Goal: Communication & Community: Ask a question

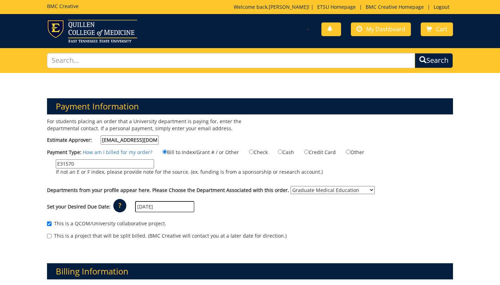
select select "87"
click at [367, 33] on link "My Dashboard" at bounding box center [381, 29] width 60 height 14
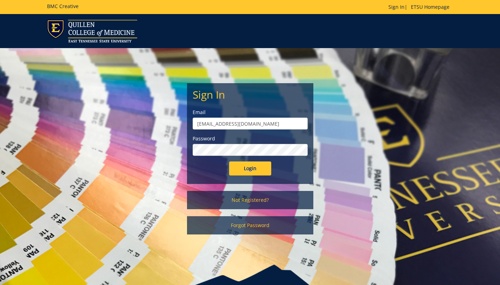
click at [229, 162] on input "Login" at bounding box center [250, 169] width 42 height 14
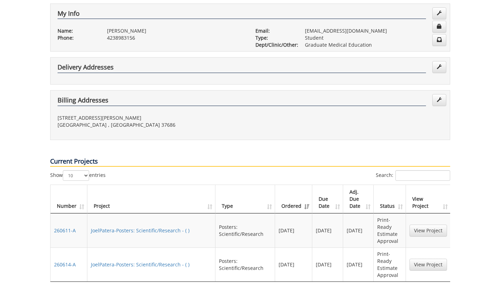
scroll to position [138, 0]
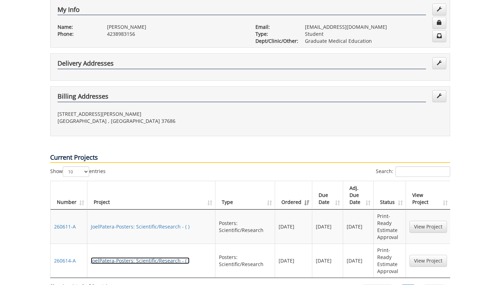
click at [155, 257] on link "JoelPatera-Posters: Scientific/Research - ( )" at bounding box center [140, 260] width 99 height 7
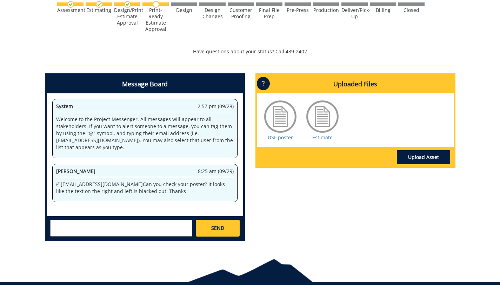
scroll to position [269, 0]
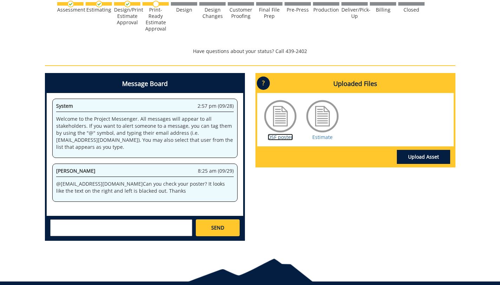
click at [284, 138] on link "DSF poster" at bounding box center [280, 137] width 25 height 7
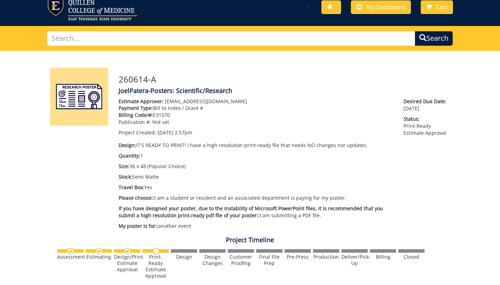
scroll to position [0, 0]
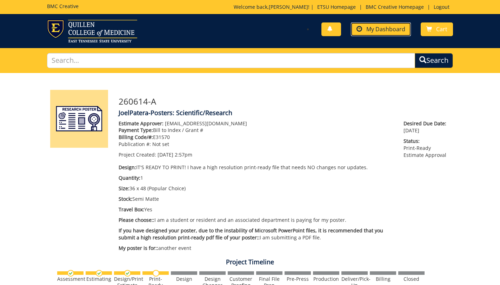
click at [357, 32] on link "My Dashboard" at bounding box center [381, 29] width 60 height 14
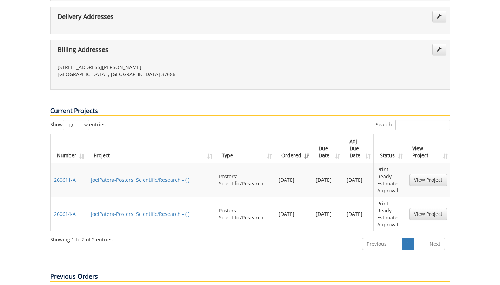
scroll to position [187, 0]
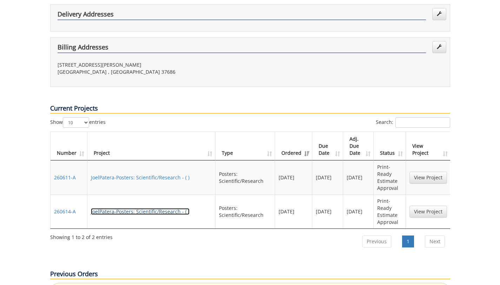
click at [117, 208] on link "JoelPatera-Posters: Scientific/Research - ( )" at bounding box center [140, 211] width 99 height 7
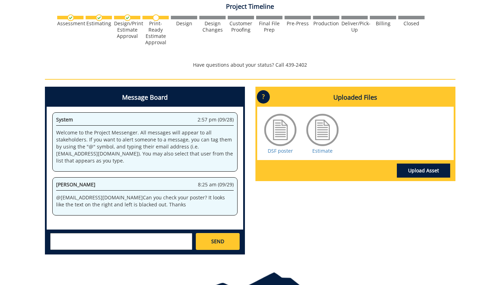
scroll to position [256, 0]
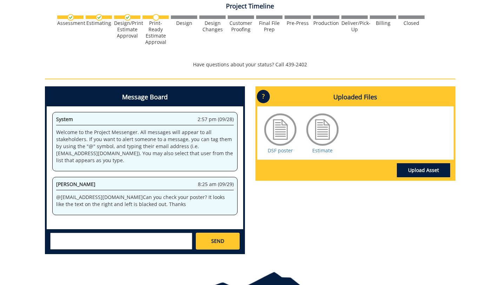
click at [279, 127] on div at bounding box center [280, 129] width 35 height 35
click at [285, 151] on link "DSF poster" at bounding box center [280, 150] width 25 height 7
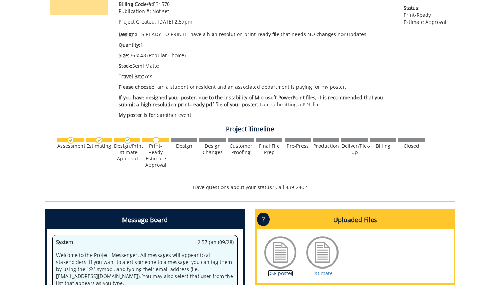
scroll to position [0, 0]
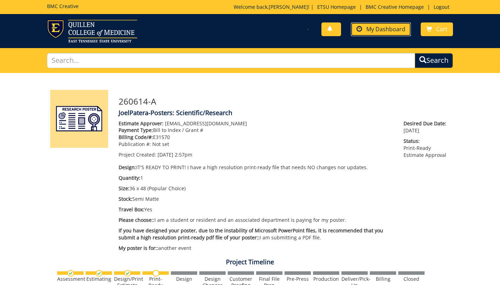
click at [379, 28] on span "My Dashboard" at bounding box center [386, 29] width 39 height 8
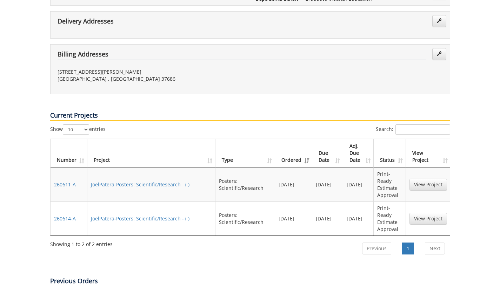
scroll to position [197, 0]
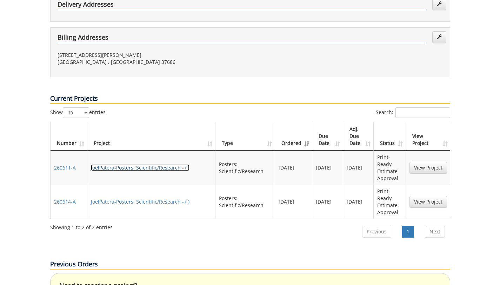
click at [144, 164] on link "JoelPatera-Posters: Scientific/Research - ( )" at bounding box center [140, 167] width 99 height 7
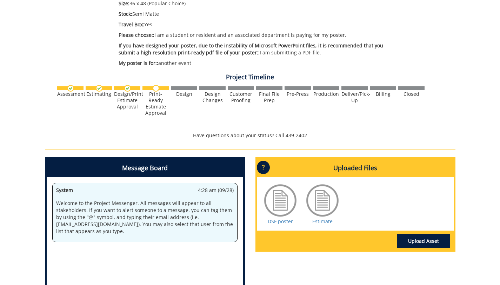
scroll to position [197, 0]
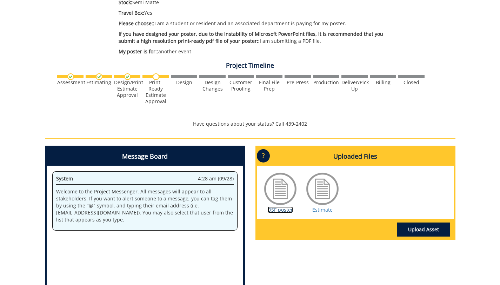
click at [283, 213] on link "DSF poster" at bounding box center [280, 209] width 25 height 7
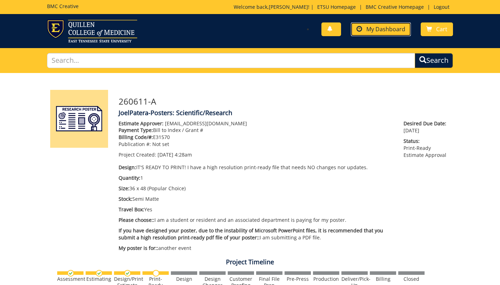
click at [376, 31] on span "My Dashboard" at bounding box center [386, 29] width 39 height 8
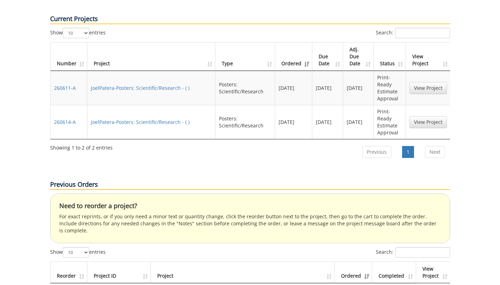
scroll to position [281, 0]
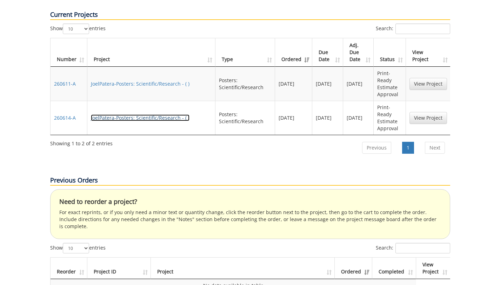
click at [157, 114] on link "JoelPatera-Posters: Scientific/Research - ( )" at bounding box center [140, 117] width 99 height 7
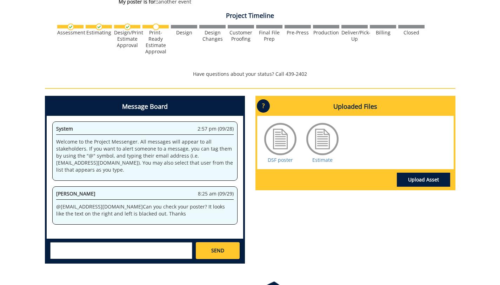
scroll to position [265, 0]
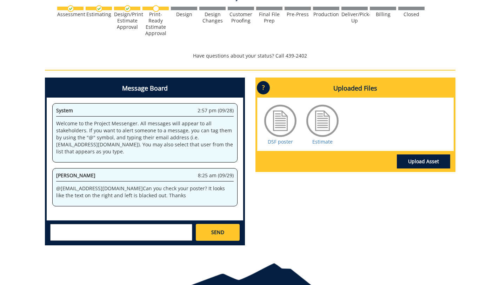
click at [144, 239] on textarea at bounding box center [121, 232] width 142 height 17
type textarea "d"
click at [324, 142] on link "Estimate" at bounding box center [323, 141] width 20 height 7
click at [153, 230] on textarea "Very odd. I tried to go back and change it frpm Canva" at bounding box center [121, 232] width 142 height 17
click at [0, 0] on span "from" at bounding box center [0, 0] width 0 height 0
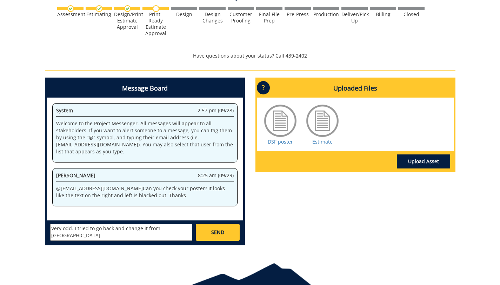
click at [173, 229] on textarea "Very odd. I tried to go back and change it from [GEOGRAPHIC_DATA]" at bounding box center [121, 232] width 142 height 17
type textarea "Very odd. I tried to go back and change it from Canva but it gives off the same…"
click at [225, 234] on link "SEND" at bounding box center [218, 232] width 44 height 17
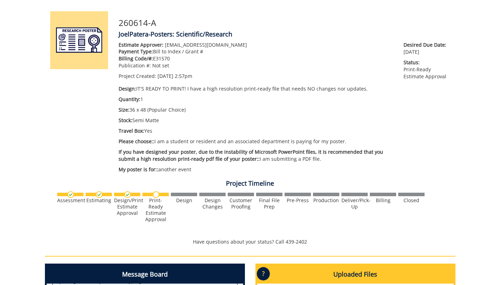
scroll to position [0, 0]
